Goal: Task Accomplishment & Management: Use online tool/utility

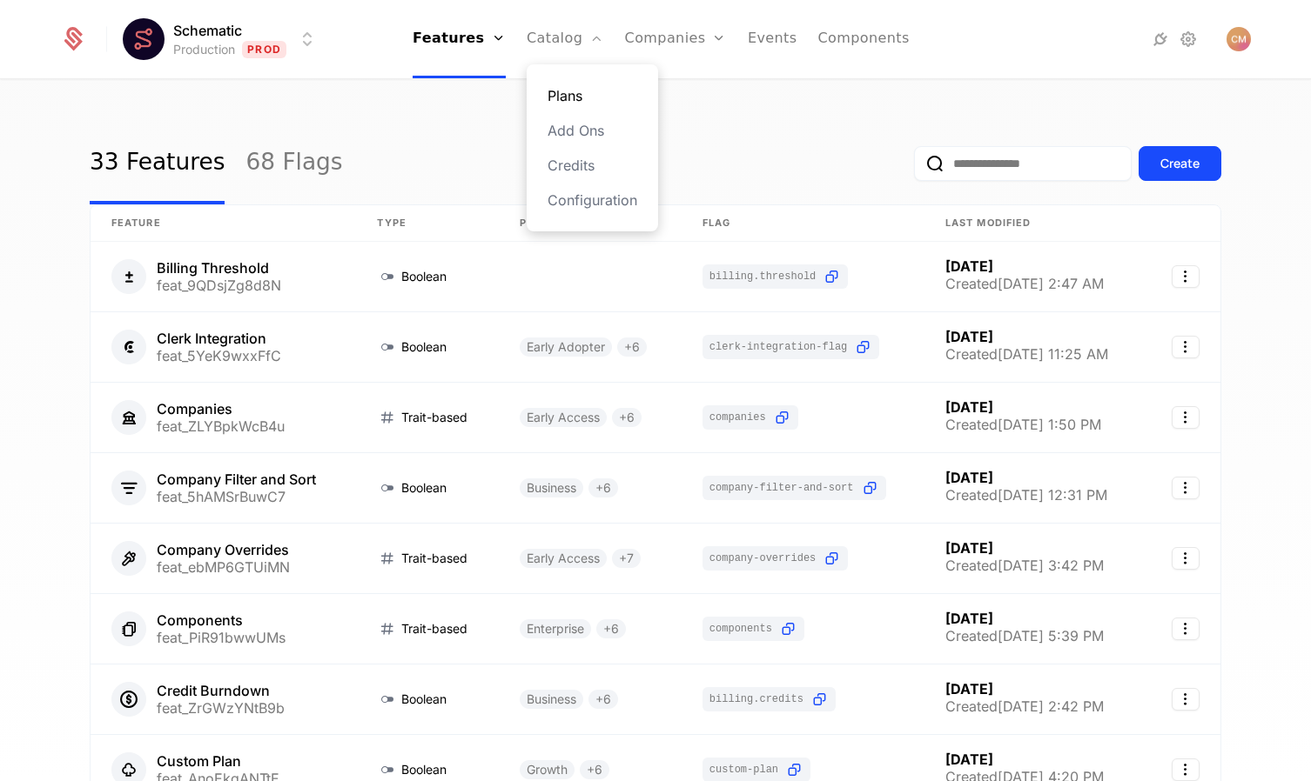
click at [586, 92] on link "Plans" at bounding box center [592, 95] width 90 height 21
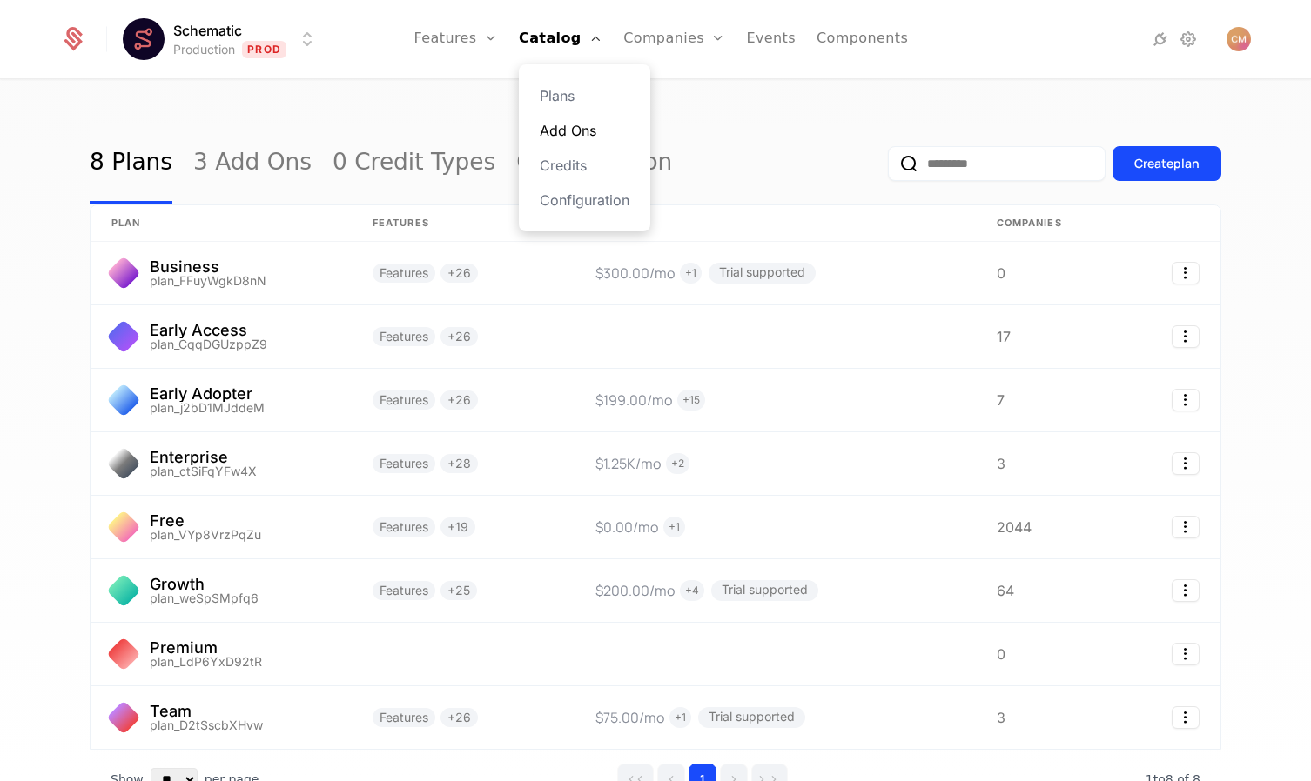
click at [597, 133] on link "Add Ons" at bounding box center [585, 130] width 90 height 21
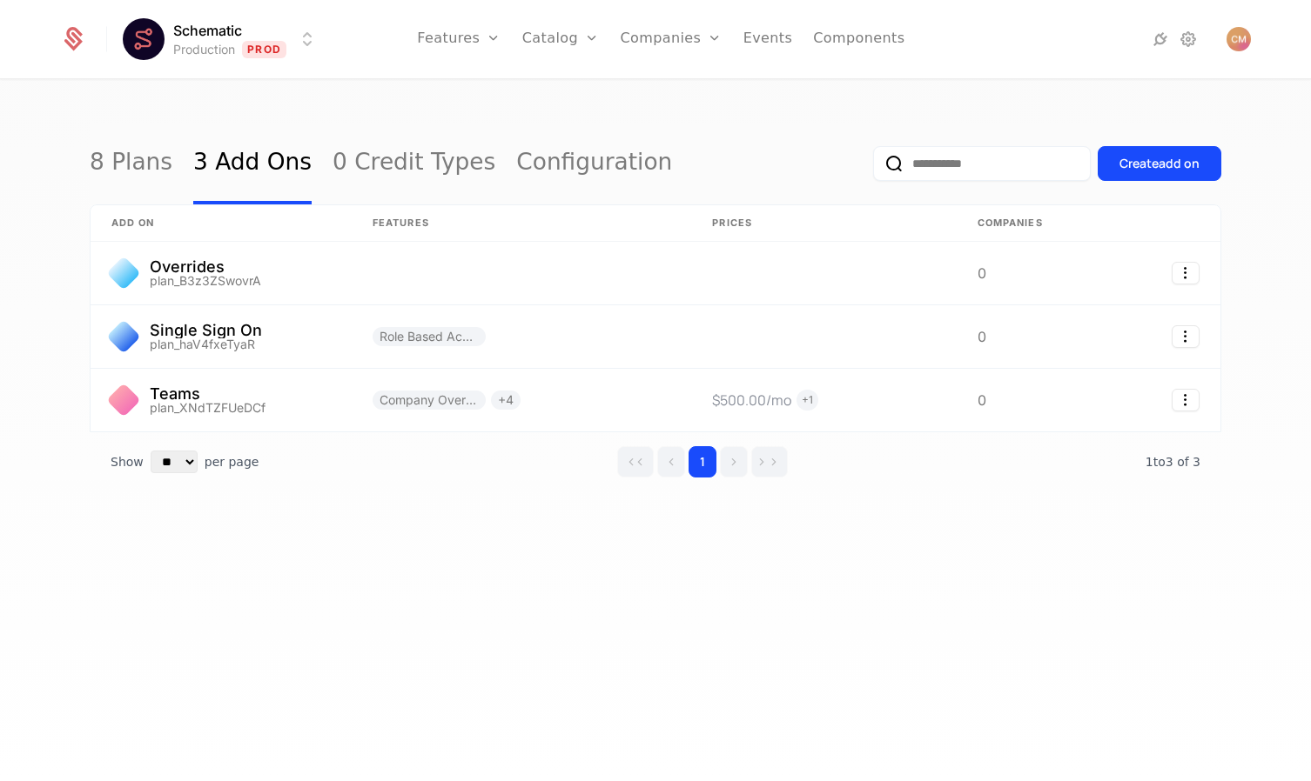
click at [211, 38] on html "Schematic Production Prod Features Features Flags Catalog Plans Add Ons Credits…" at bounding box center [655, 390] width 1311 height 781
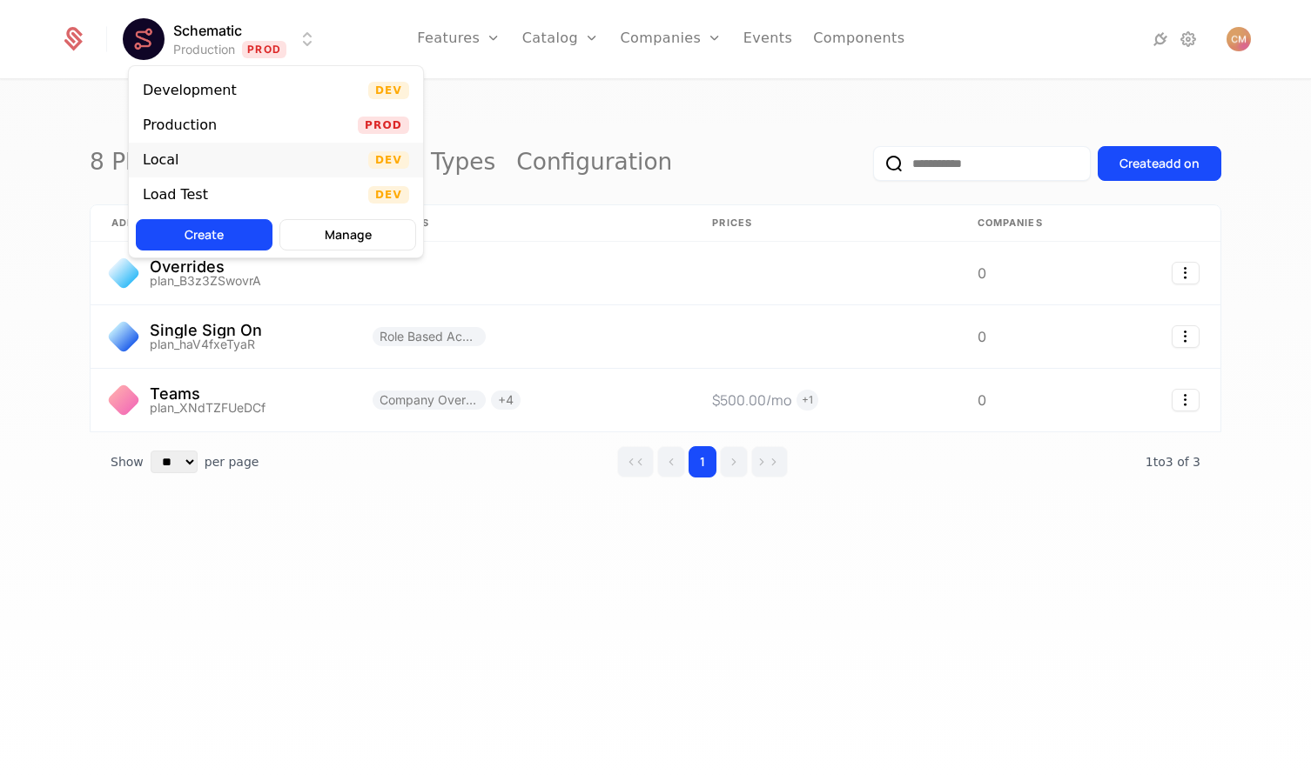
click at [219, 164] on div "Local Dev" at bounding box center [276, 160] width 294 height 35
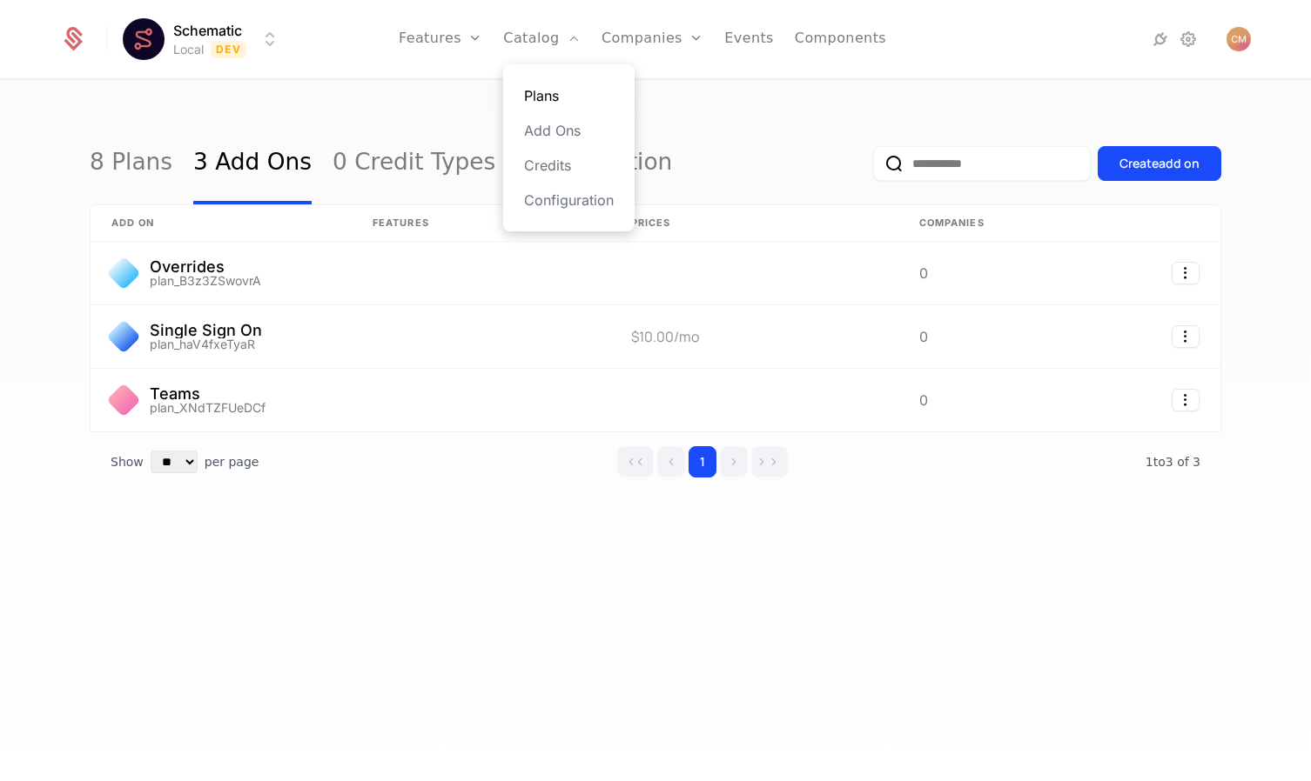
click at [560, 95] on link "Plans" at bounding box center [569, 95] width 90 height 21
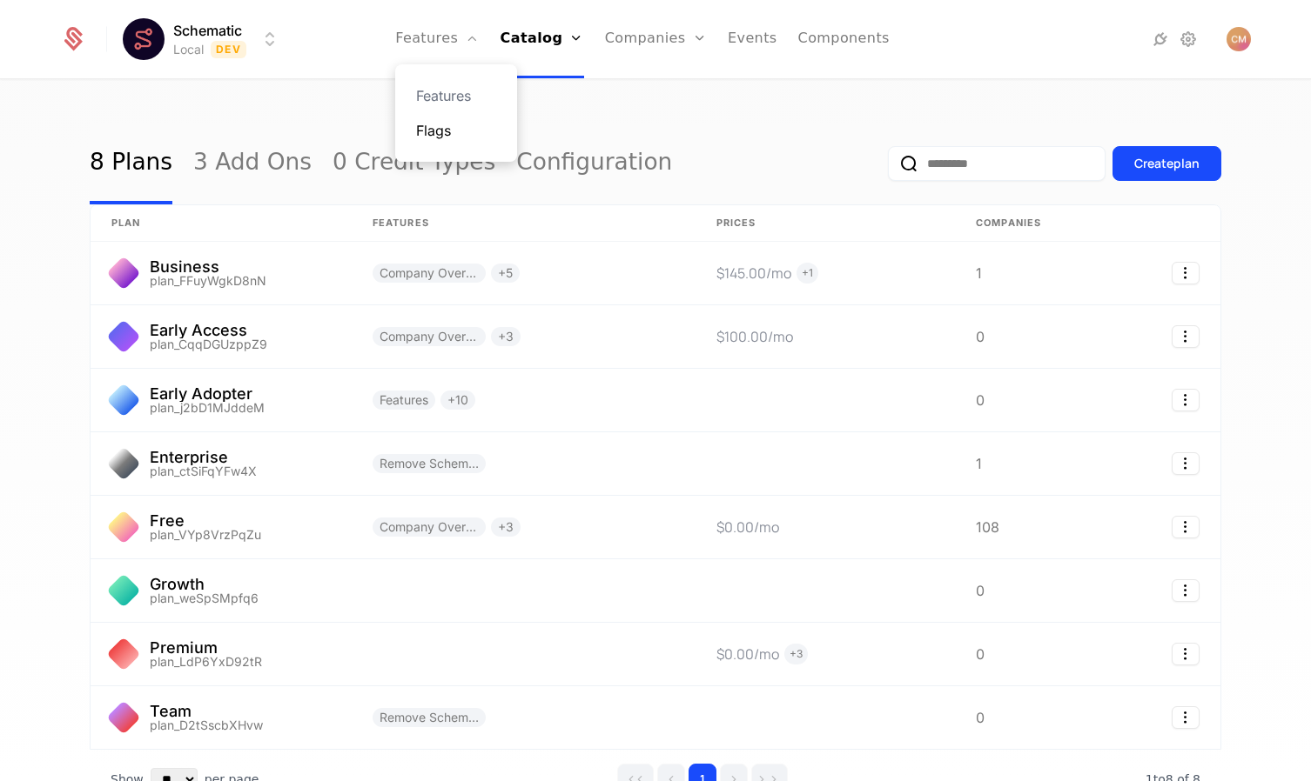
click at [444, 136] on link "Flags" at bounding box center [456, 130] width 80 height 21
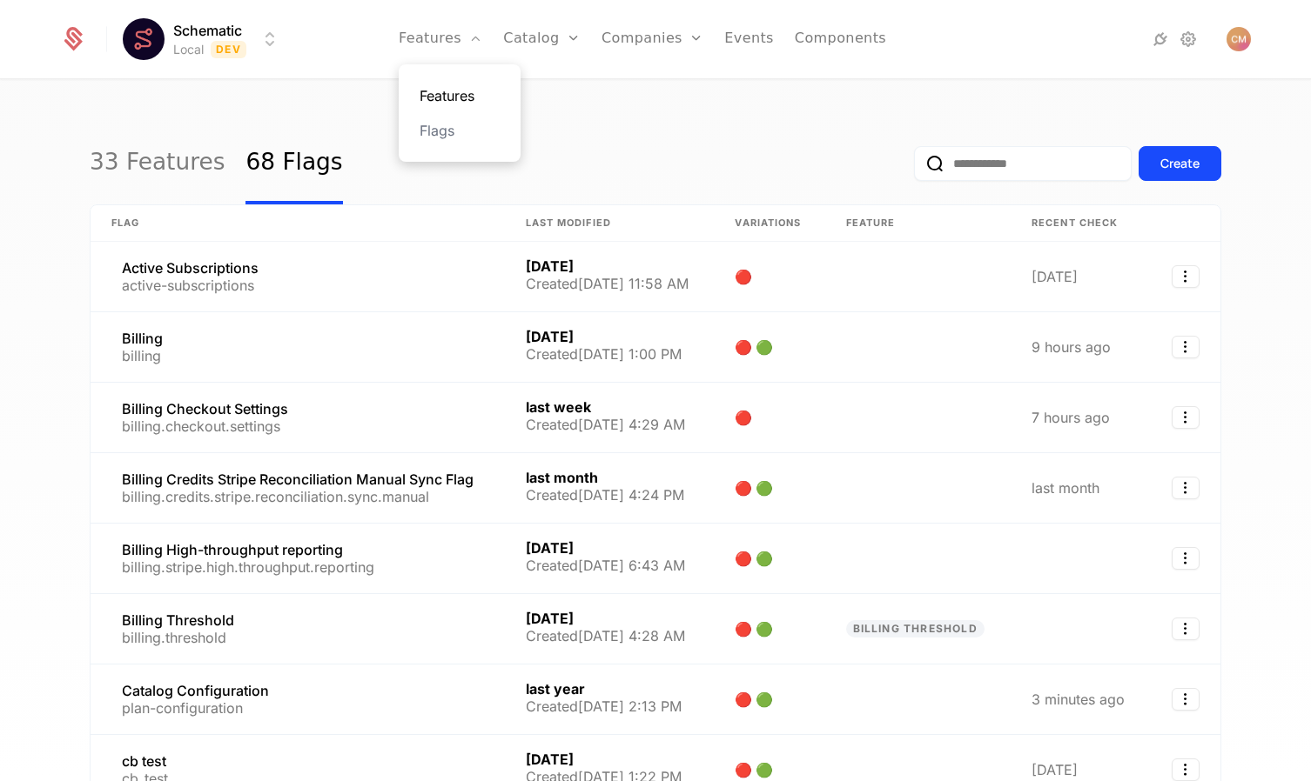
click at [444, 90] on link "Features" at bounding box center [459, 95] width 80 height 21
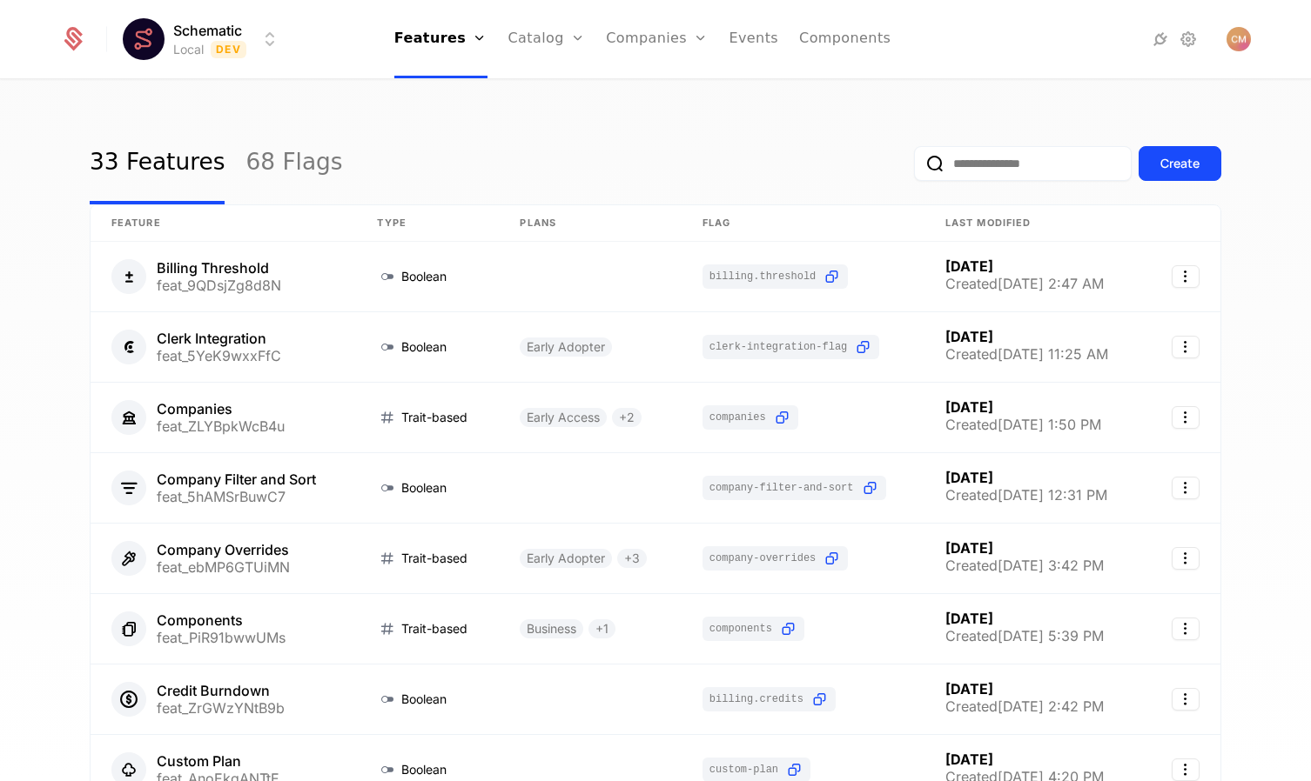
click at [263, 104] on div "33 Features 68 Flags Create Feature Type Plans Flag Last Modified Billing Thres…" at bounding box center [655, 436] width 1311 height 711
click at [59, 137] on div "33 Features 68 Flags Create Feature Type Plans Flag Last Modified Billing Thres…" at bounding box center [655, 436] width 1311 height 711
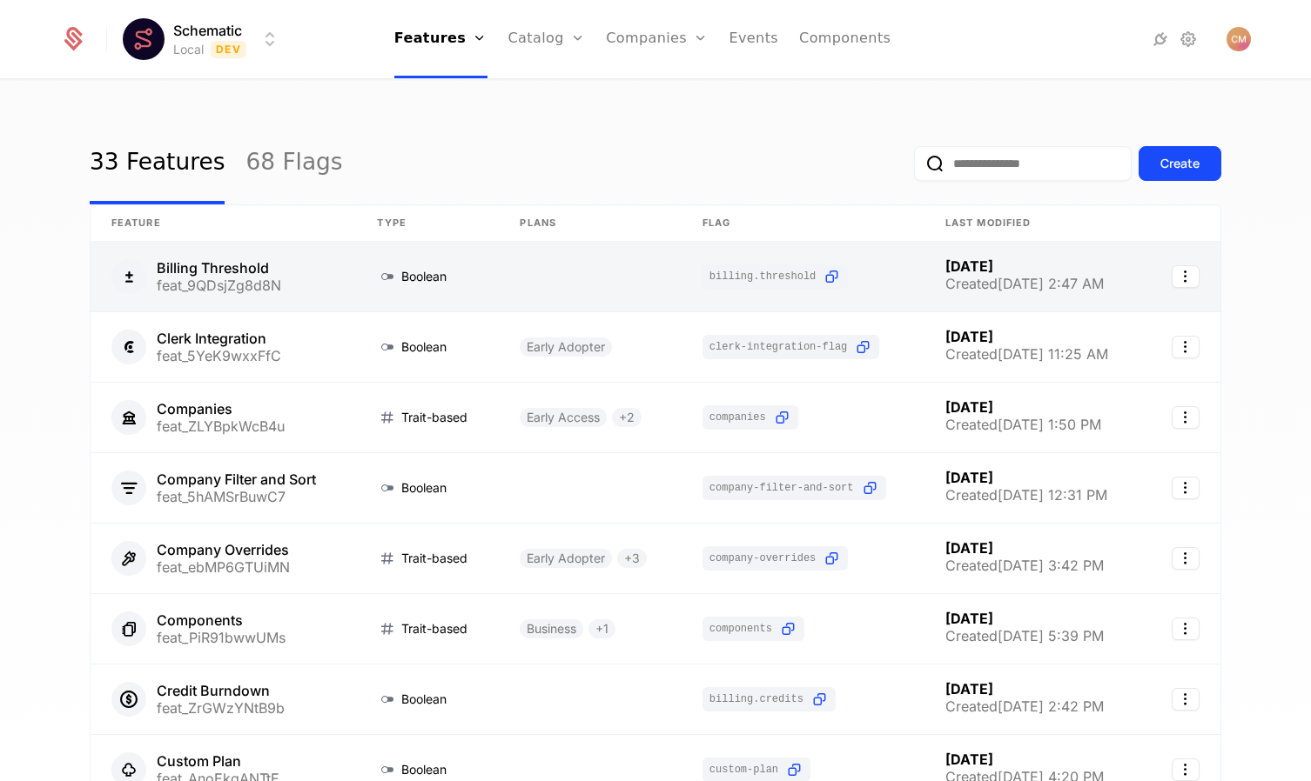
click at [216, 278] on link at bounding box center [223, 277] width 265 height 70
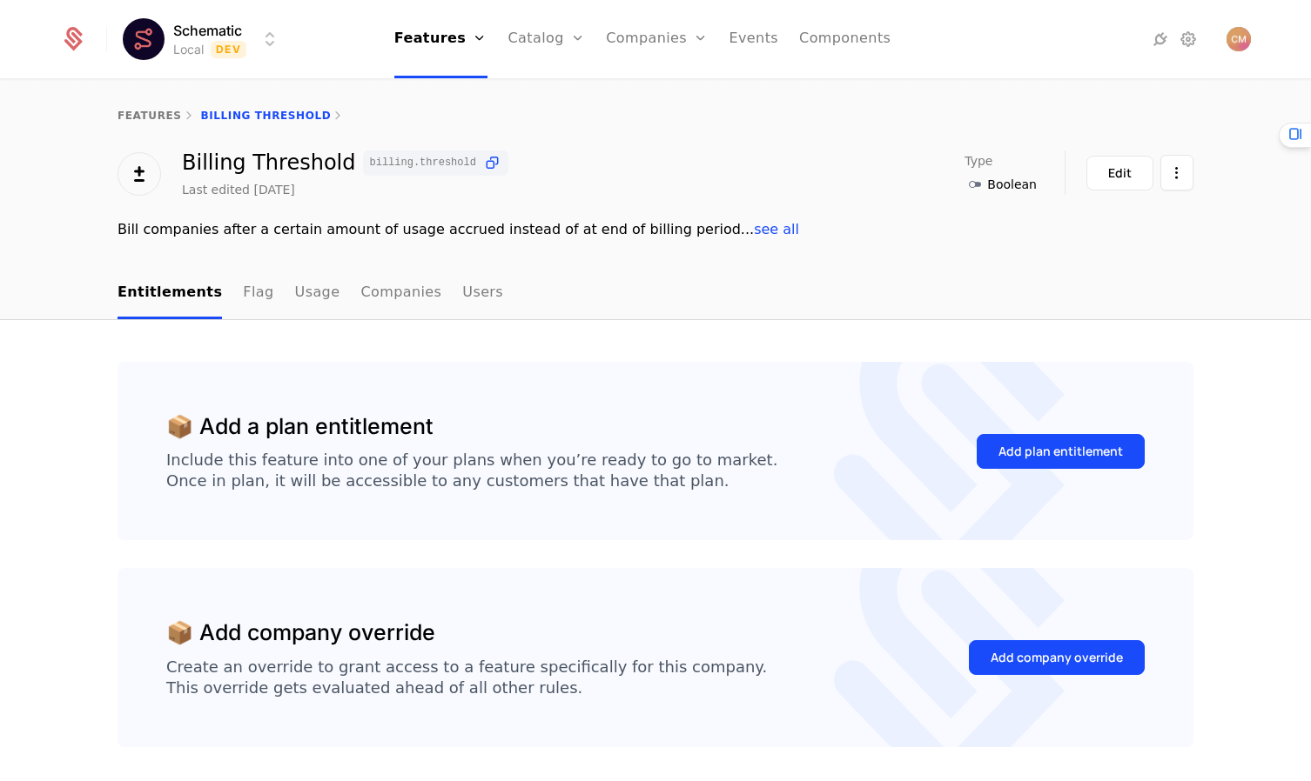
click at [103, 370] on div "📦 Add a plan entitlement Include this feature into one of your plans when you’r…" at bounding box center [655, 582] width 1131 height 441
click at [109, 362] on div "📦 Add a plan entitlement Include this feature into one of your plans when you’r…" at bounding box center [655, 582] width 1131 height 441
